Goal: Transaction & Acquisition: Purchase product/service

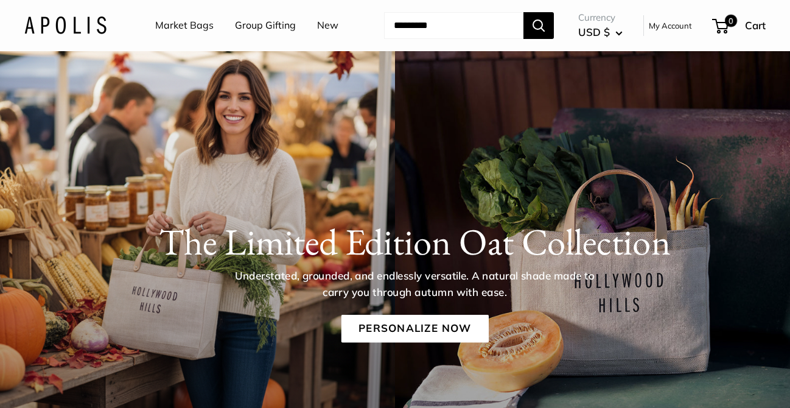
click at [191, 22] on link "Market Bags" at bounding box center [184, 25] width 58 height 18
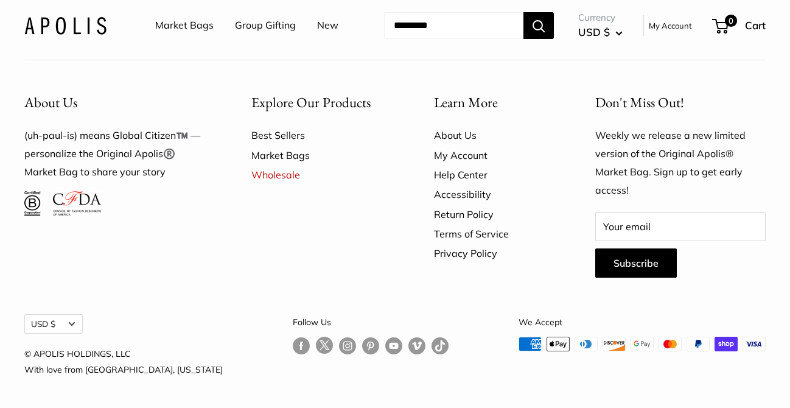
scroll to position [3360, 0]
click at [69, 34] on img at bounding box center [65, 25] width 82 height 18
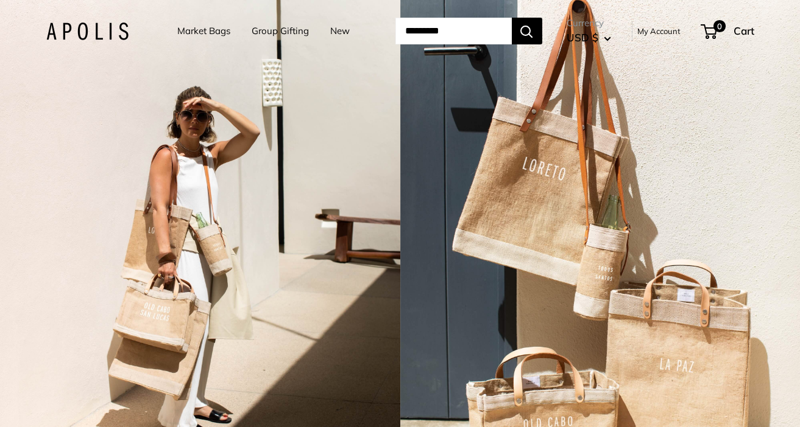
click at [331, 28] on link "New" at bounding box center [339, 31] width 19 height 17
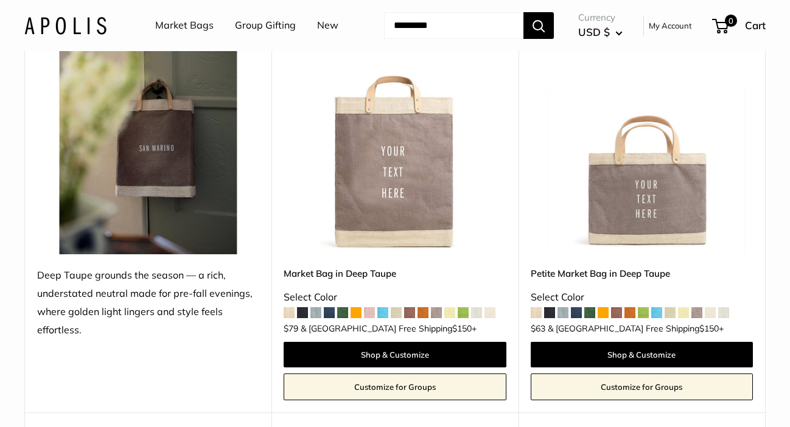
scroll to position [1766, 0]
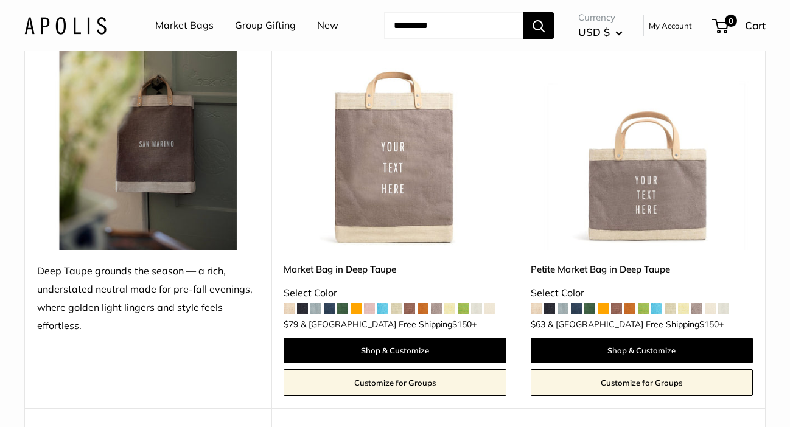
click at [0, 0] on img at bounding box center [0, 0] width 0 height 0
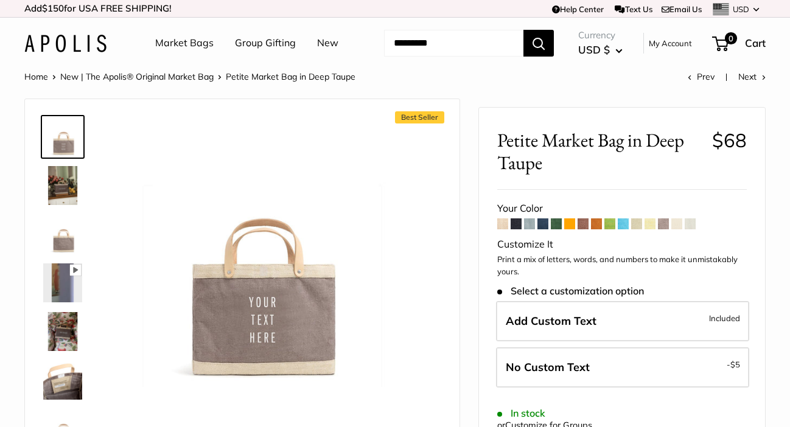
click at [642, 230] on span at bounding box center [636, 224] width 11 height 11
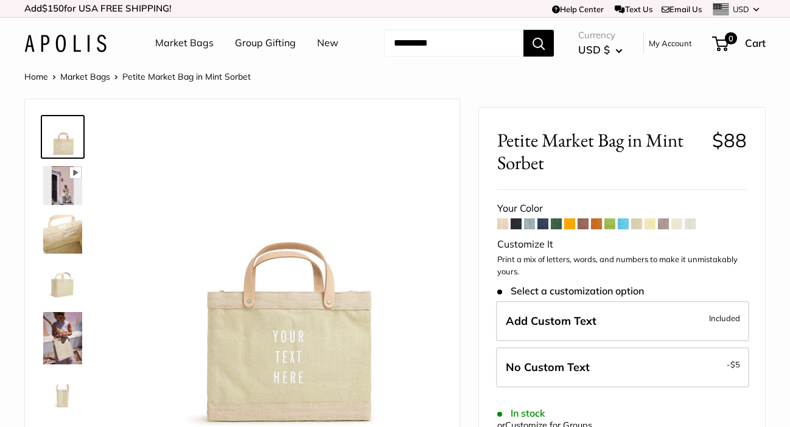
click at [613, 230] on span at bounding box center [610, 224] width 11 height 11
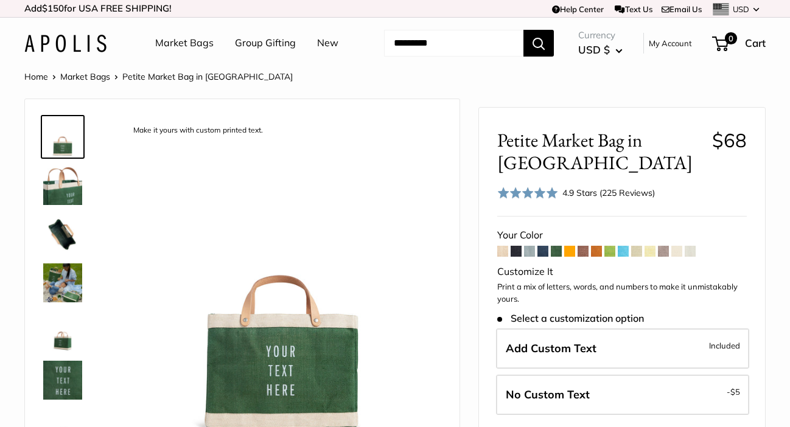
click at [532, 257] on span at bounding box center [529, 251] width 11 height 11
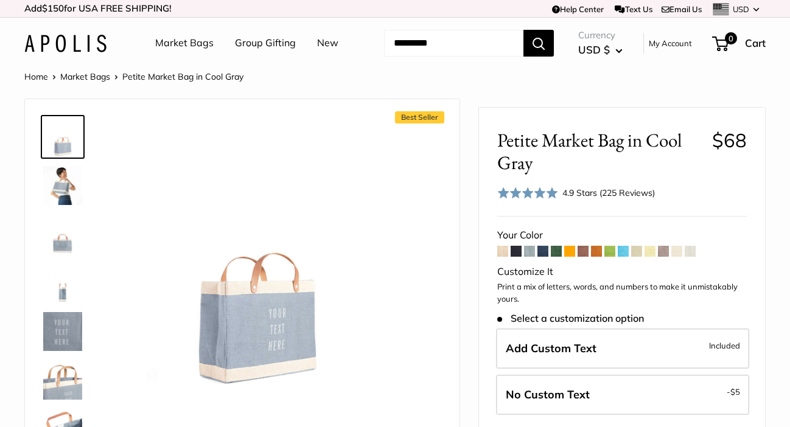
click at [504, 257] on span at bounding box center [502, 251] width 11 height 11
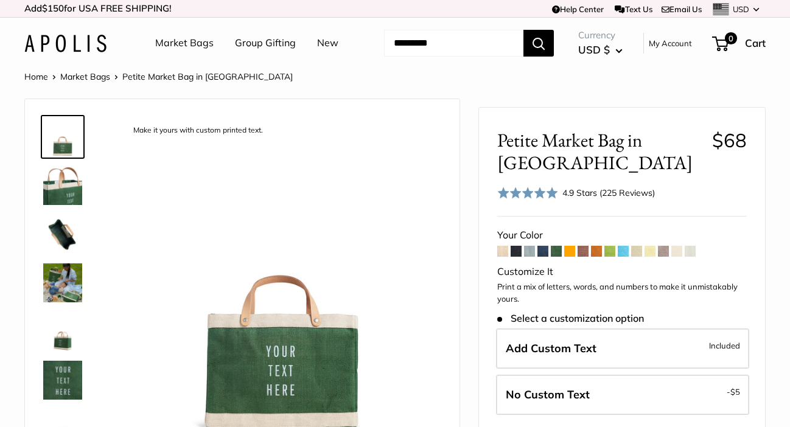
click at [93, 52] on img at bounding box center [65, 44] width 82 height 18
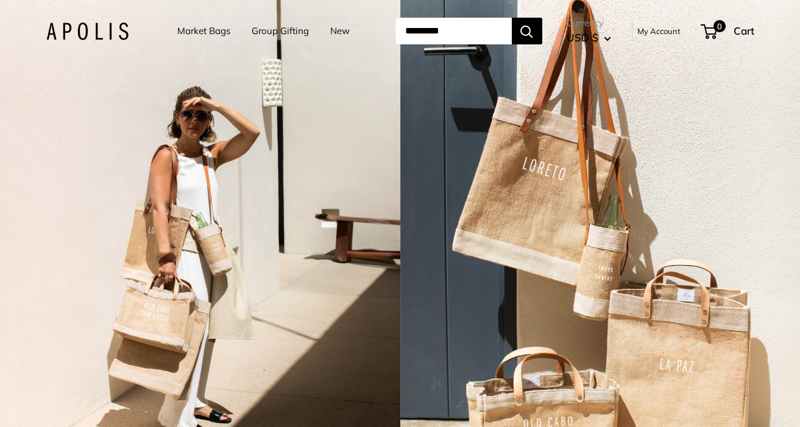
click at [330, 29] on link "New" at bounding box center [339, 31] width 19 height 17
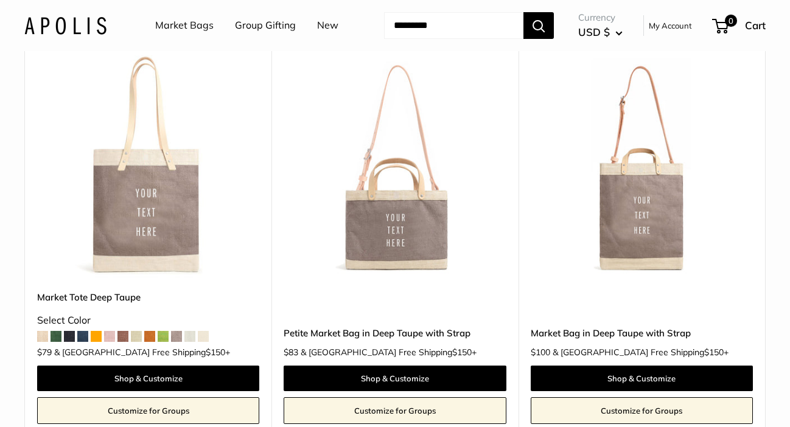
scroll to position [2193, 0]
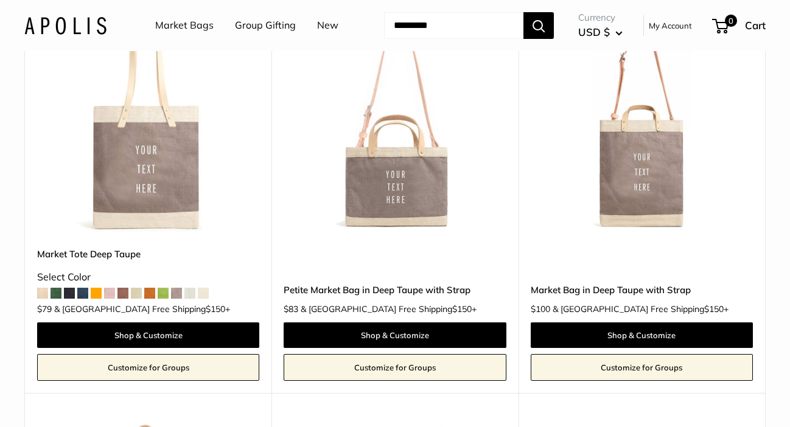
click at [0, 0] on img at bounding box center [0, 0] width 0 height 0
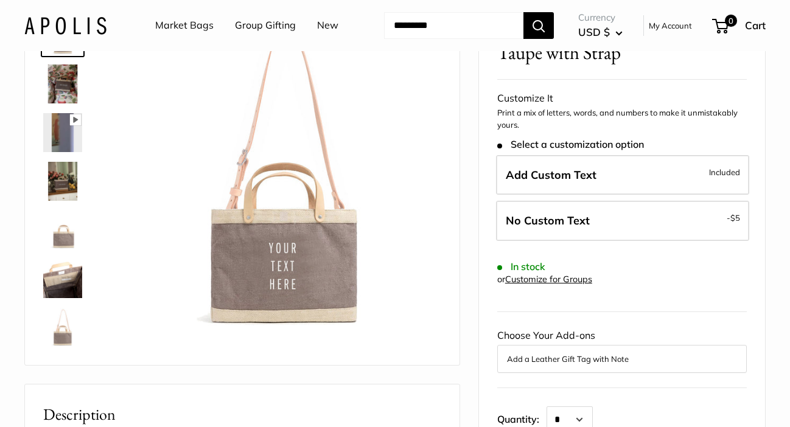
scroll to position [107, 0]
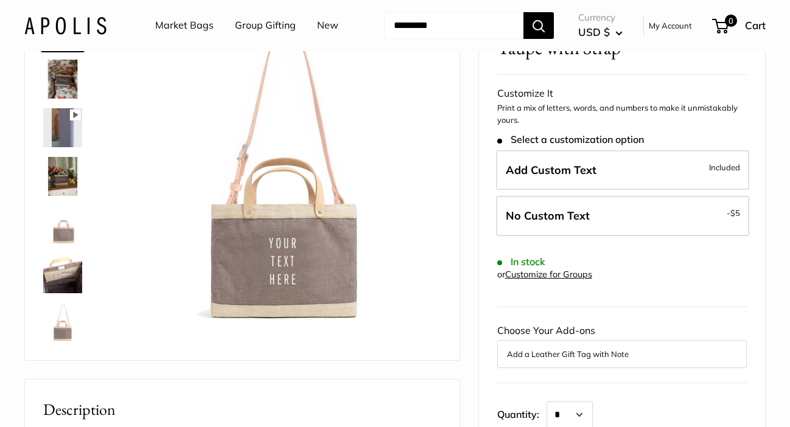
click at [63, 196] on img at bounding box center [62, 176] width 39 height 39
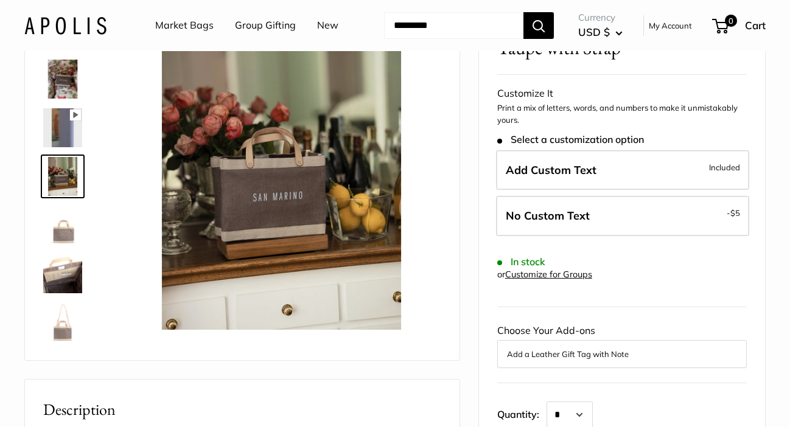
click at [65, 245] on img at bounding box center [62, 225] width 39 height 39
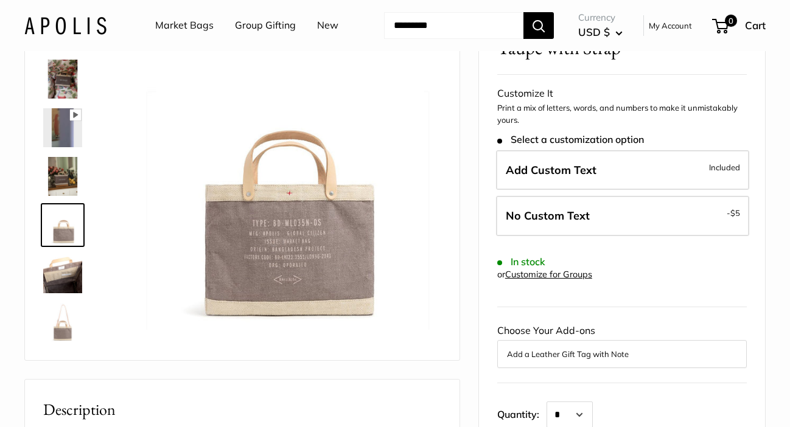
click at [68, 293] on img at bounding box center [62, 274] width 39 height 39
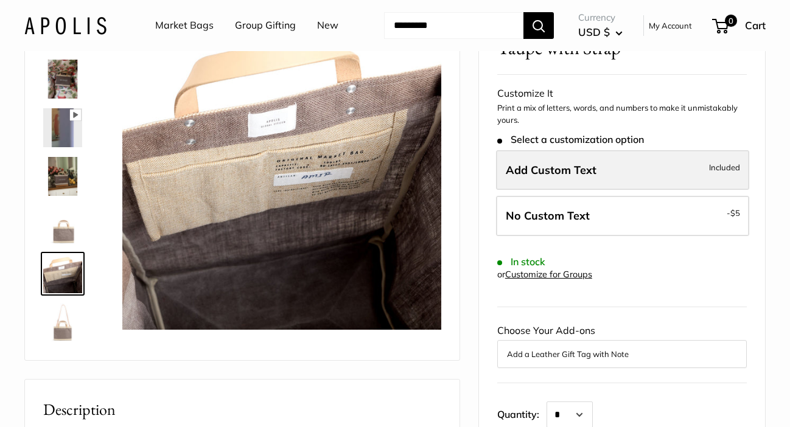
click at [558, 177] on span "Add Custom Text" at bounding box center [551, 170] width 91 height 14
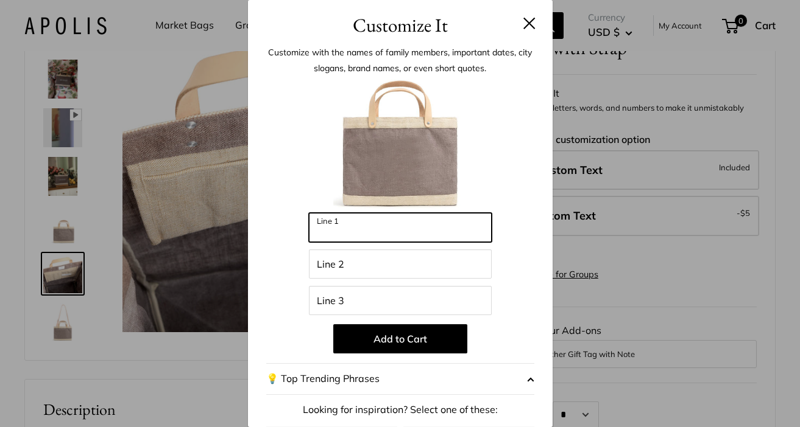
click at [399, 223] on input "Line 1" at bounding box center [400, 227] width 183 height 29
type input "*********"
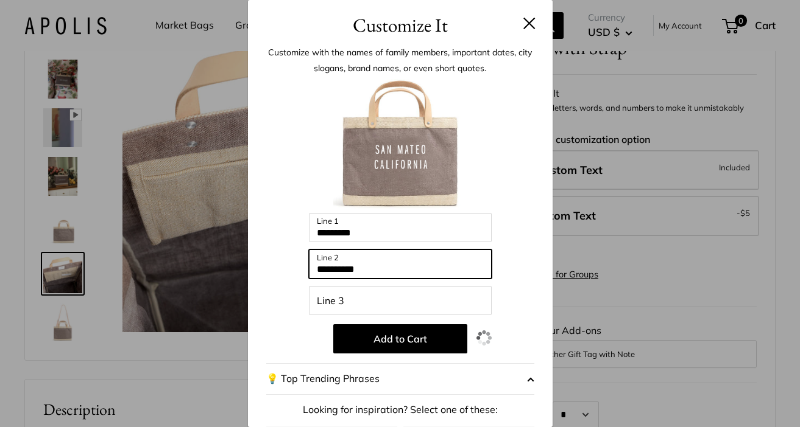
type input "**********"
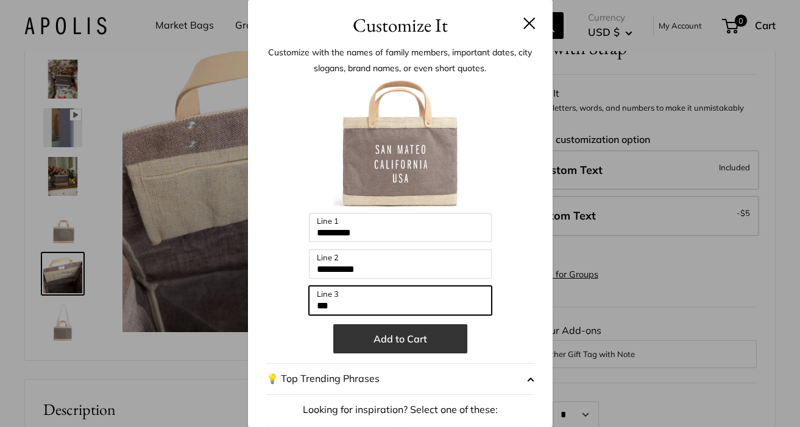
type input "***"
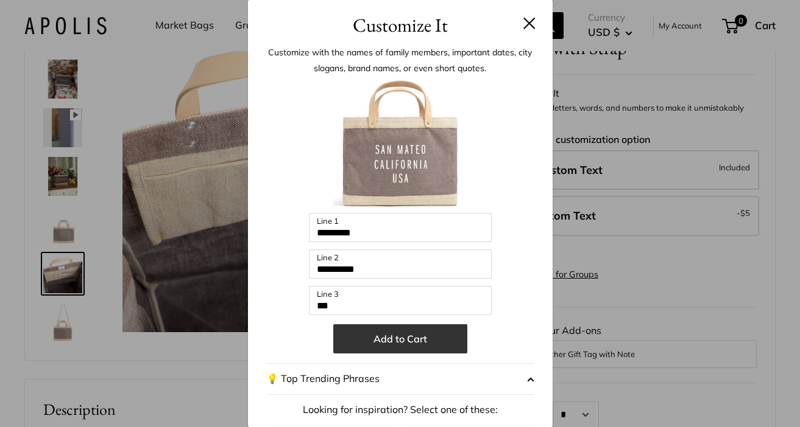
click at [426, 332] on button "Add to Cart" at bounding box center [400, 339] width 134 height 29
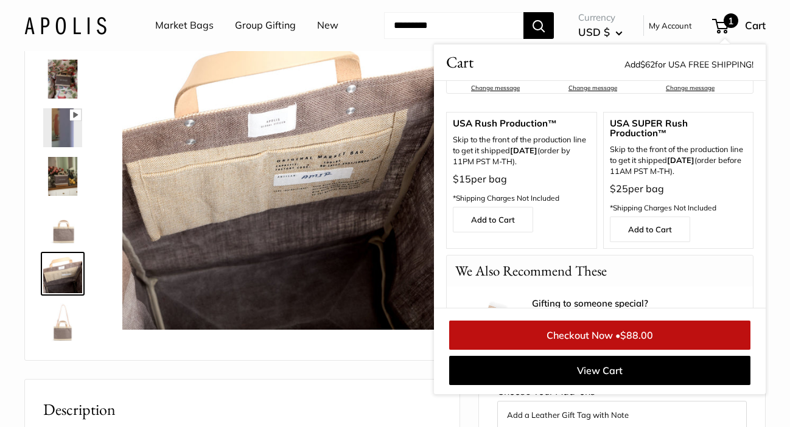
scroll to position [289, 0]
click at [669, 350] on link "Checkout Now • $88.00" at bounding box center [599, 335] width 301 height 29
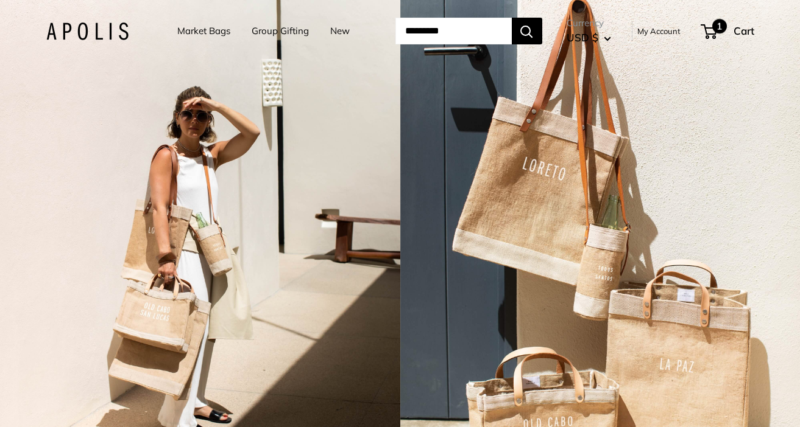
click at [717, 30] on span "1" at bounding box center [708, 31] width 16 height 15
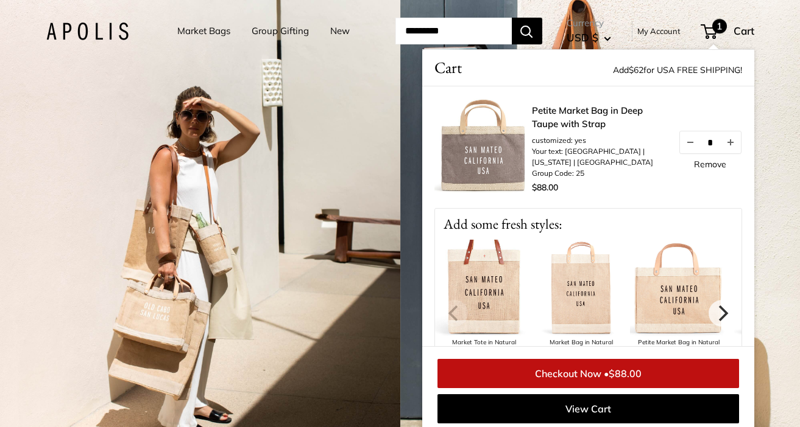
click at [639, 373] on span "$88.00" at bounding box center [624, 374] width 33 height 12
